Goal: Transaction & Acquisition: Purchase product/service

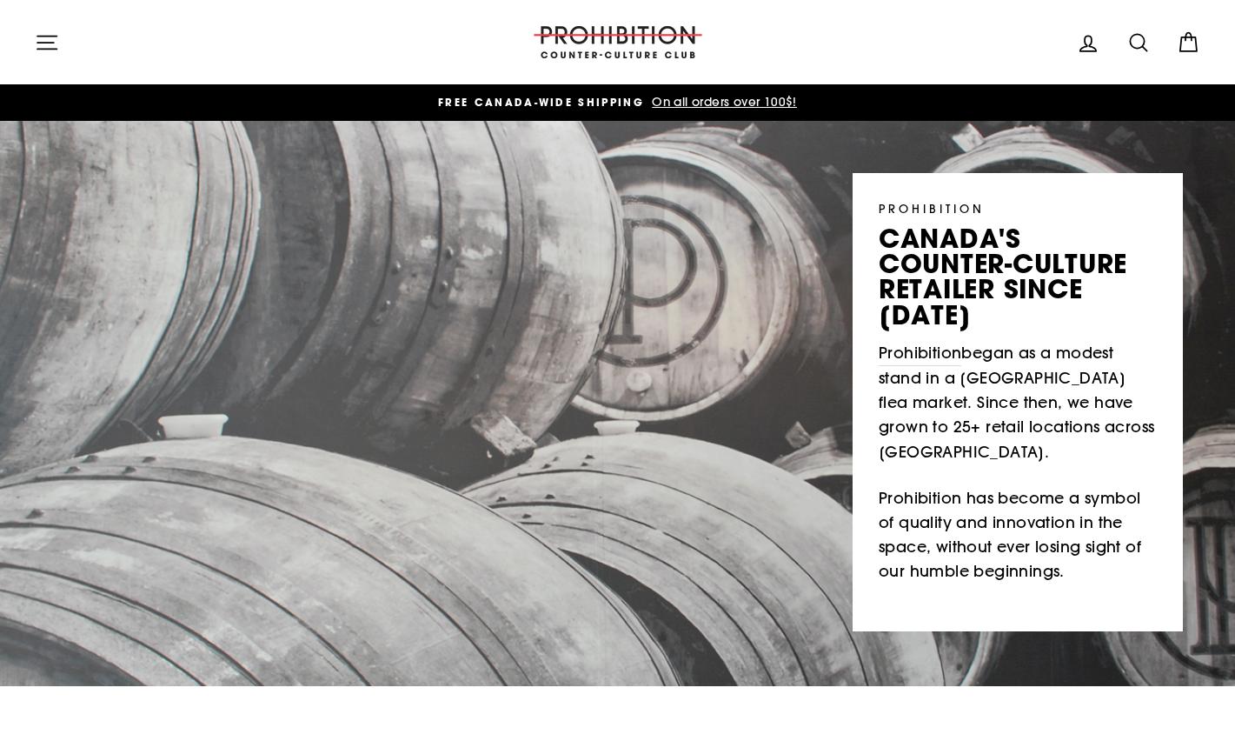
click at [1135, 34] on icon at bounding box center [1138, 42] width 17 height 17
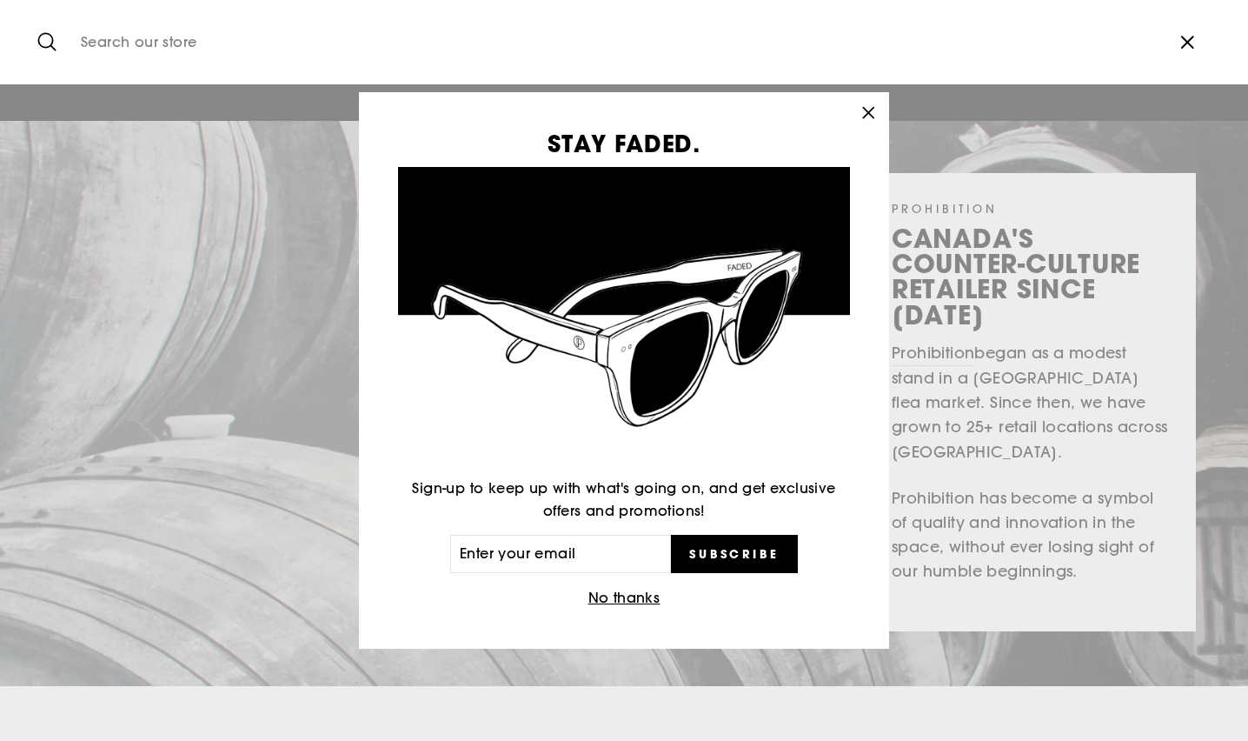
click at [874, 106] on icon "button" at bounding box center [868, 113] width 24 height 24
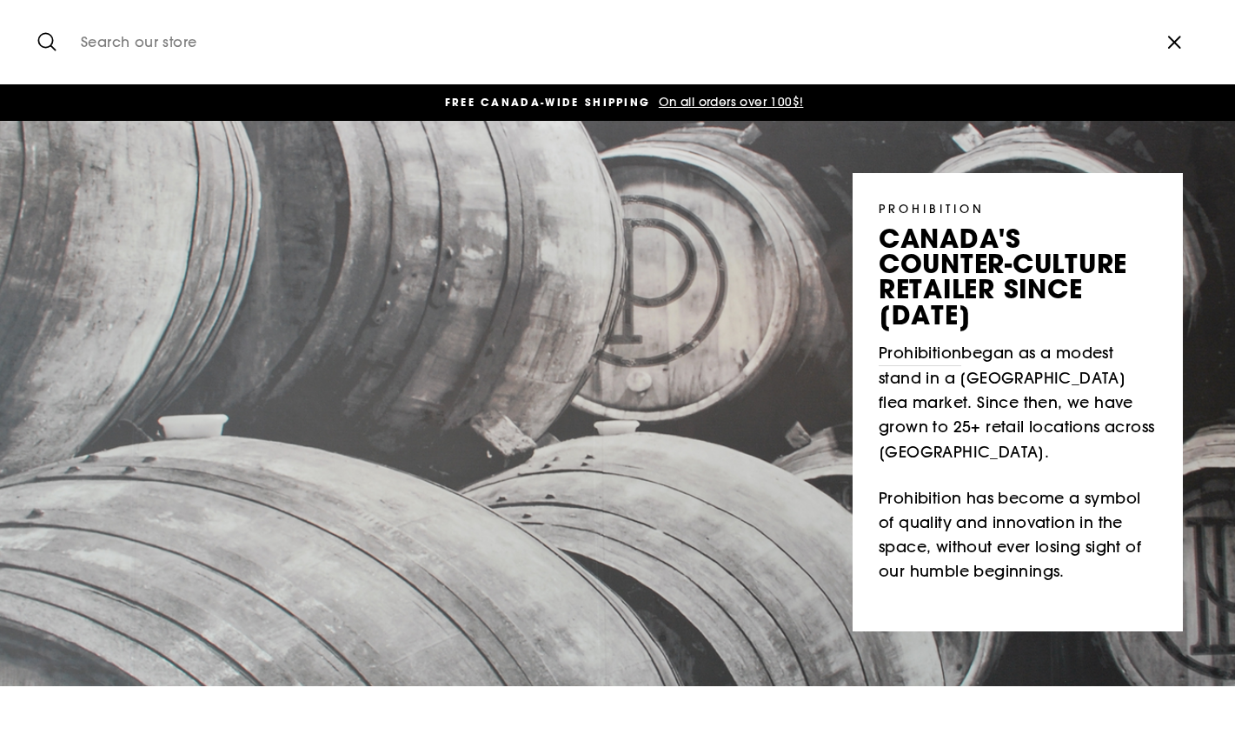
click at [362, 31] on input "Search our store" at bounding box center [610, 42] width 1076 height 58
click at [1175, 41] on icon "button" at bounding box center [1174, 42] width 11 height 11
click at [1130, 44] on icon at bounding box center [1139, 42] width 24 height 24
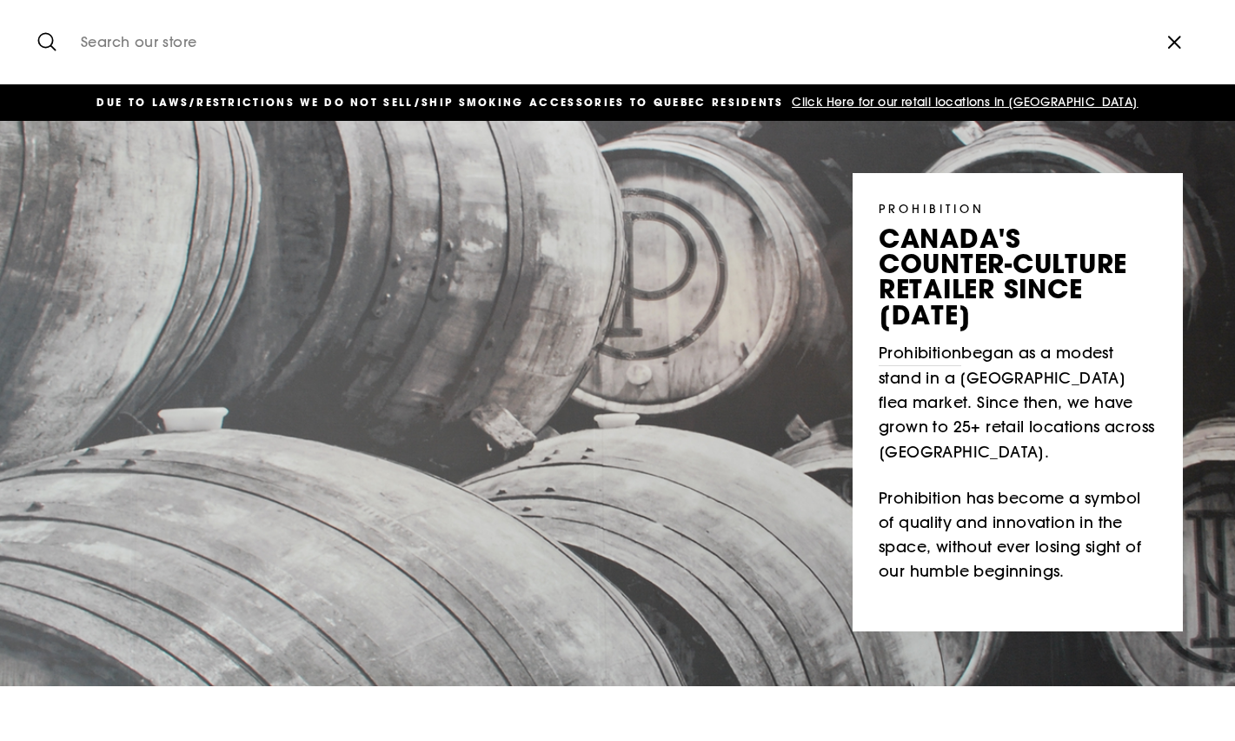
click at [229, 40] on input "Search our store" at bounding box center [610, 42] width 1076 height 58
type input "water pipe"
click at [35, 13] on button "Search" at bounding box center [53, 42] width 37 height 58
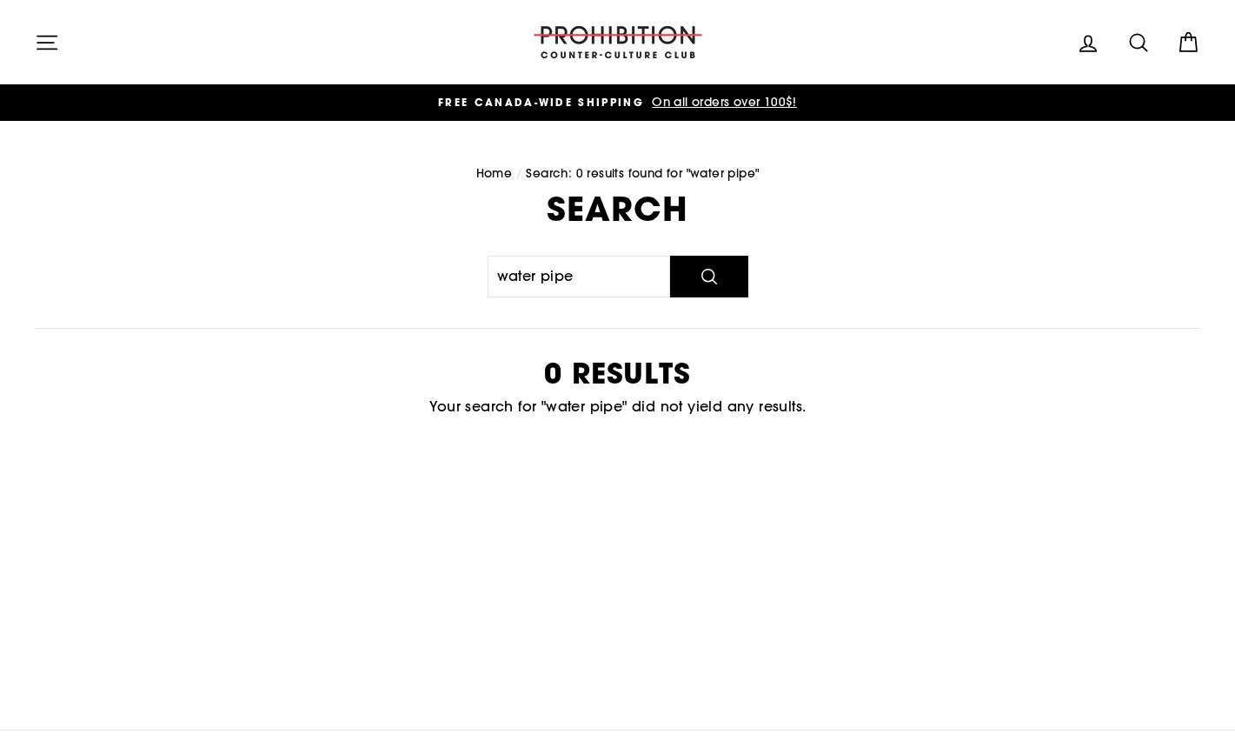
click at [1148, 32] on icon at bounding box center [1139, 42] width 24 height 24
drag, startPoint x: 129, startPoint y: 47, endPoint x: 69, endPoint y: 56, distance: 60.6
click at [69, 56] on form "Search water pipe" at bounding box center [592, 42] width 1114 height 84
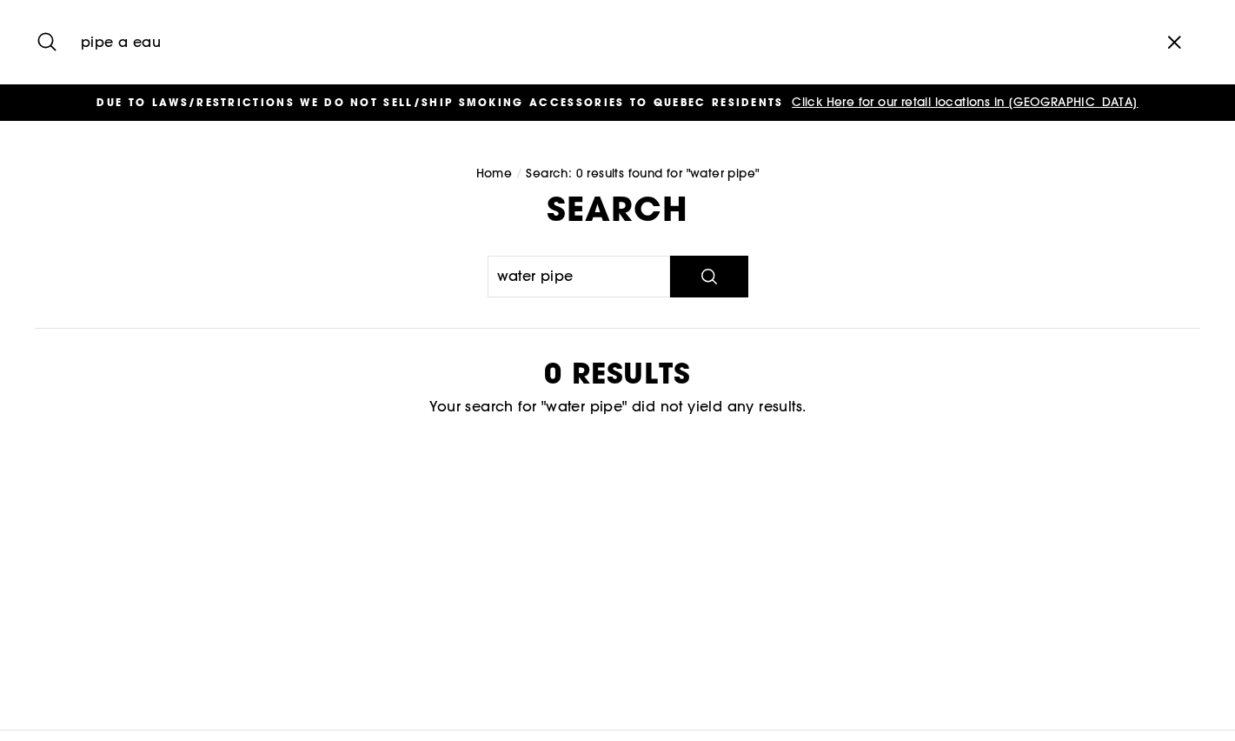
type input "pipe a eau"
click at [35, 13] on button "Search" at bounding box center [53, 42] width 37 height 58
